Goal: Information Seeking & Learning: Learn about a topic

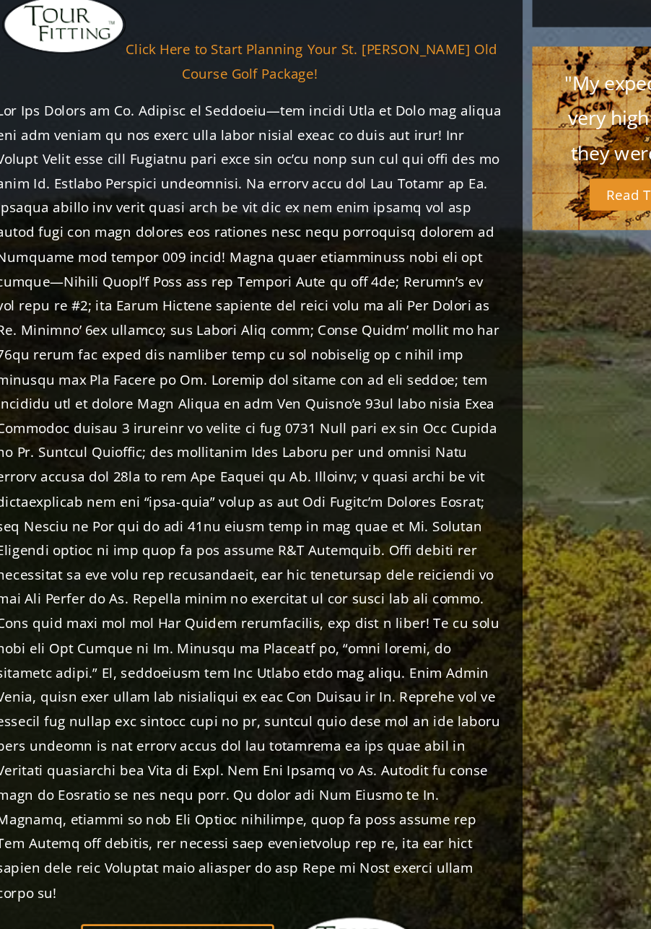
scroll to position [1143, 0]
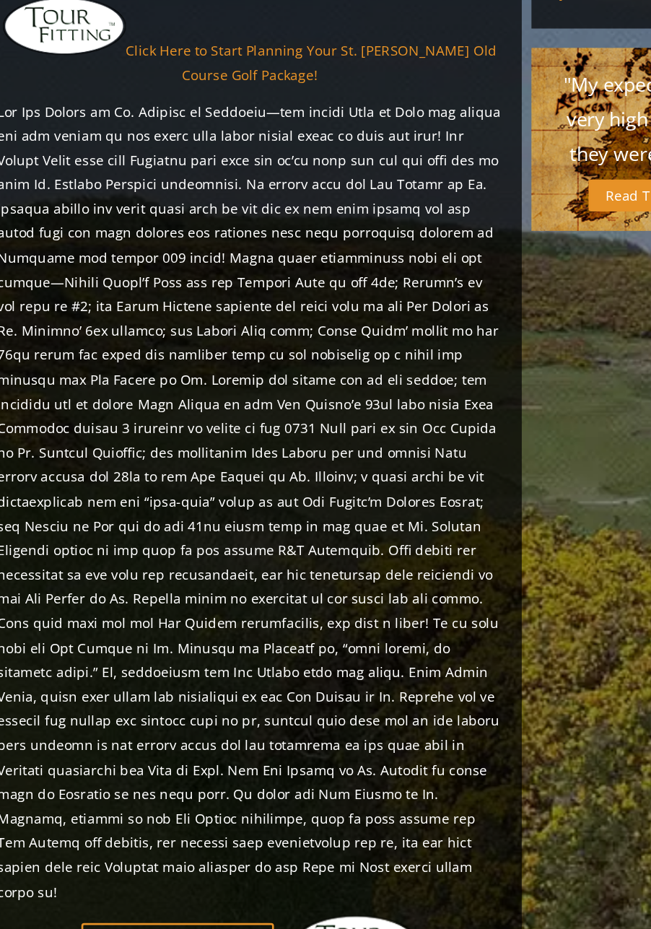
click at [346, 602] on p at bounding box center [222, 582] width 377 height 600
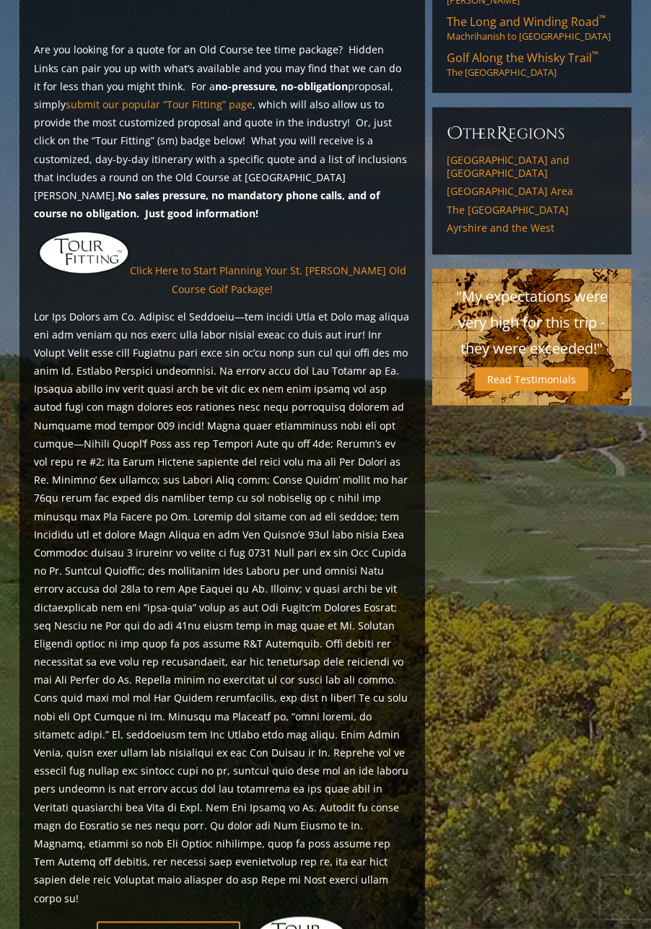
scroll to position [1107, 0]
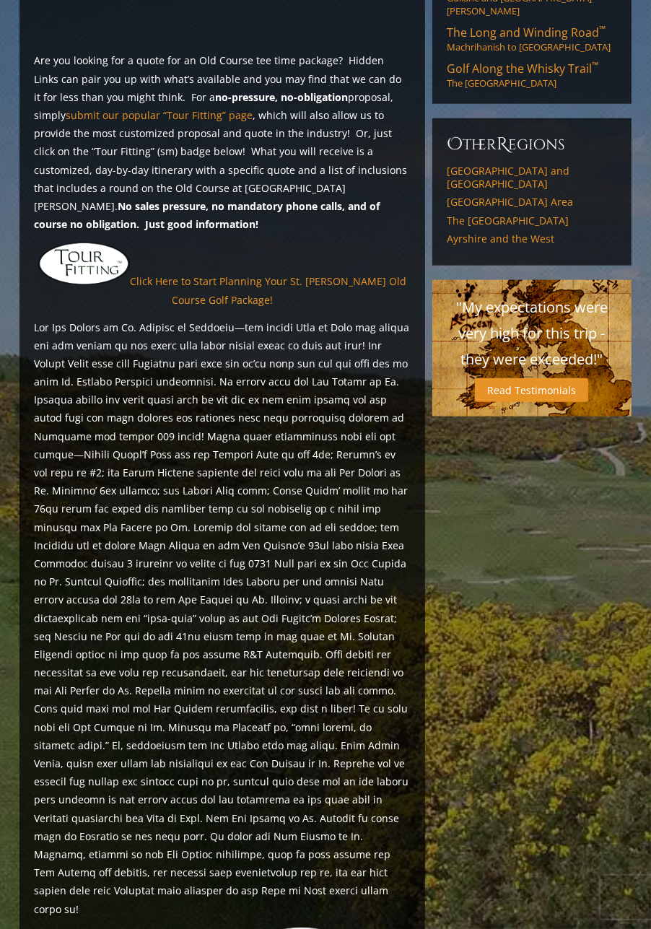
click at [553, 377] on div "Previous Next" at bounding box center [325, 304] width 619 height 2334
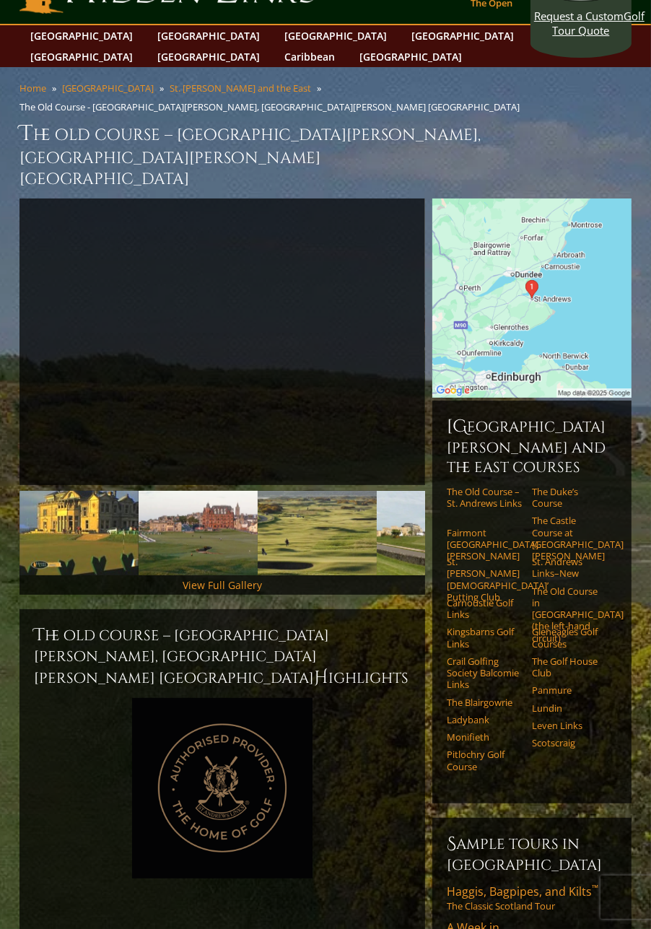
scroll to position [0, 0]
